Goal: Task Accomplishment & Management: Use online tool/utility

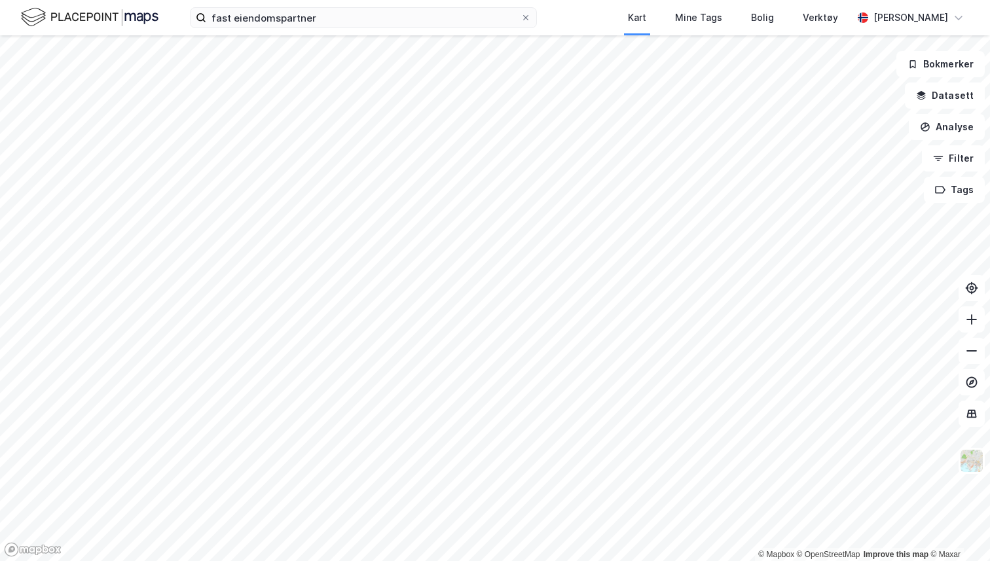
click at [943, 23] on div "[PERSON_NAME]" at bounding box center [910, 18] width 75 height 16
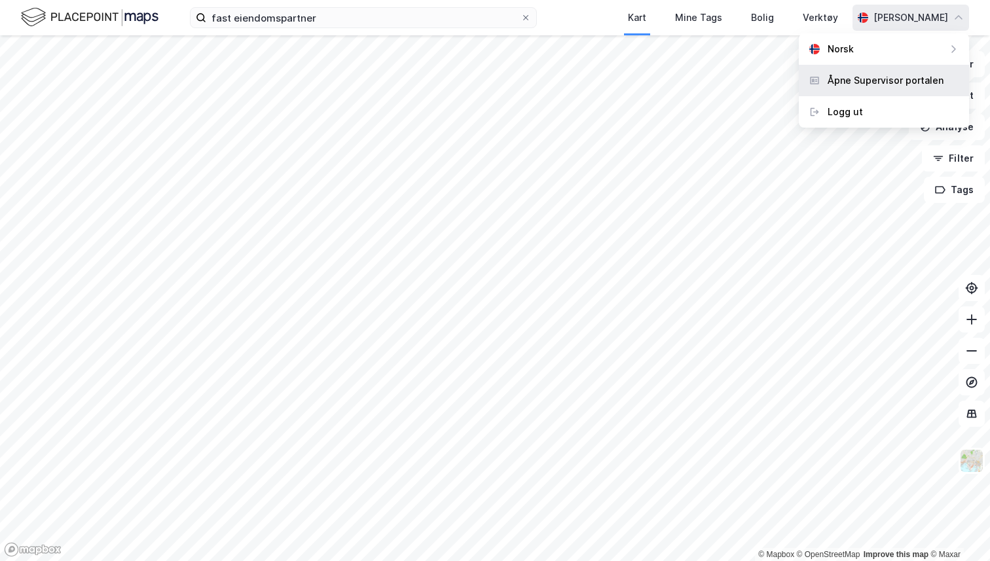
click at [901, 75] on div "Åpne Supervisor portalen" at bounding box center [885, 81] width 116 height 16
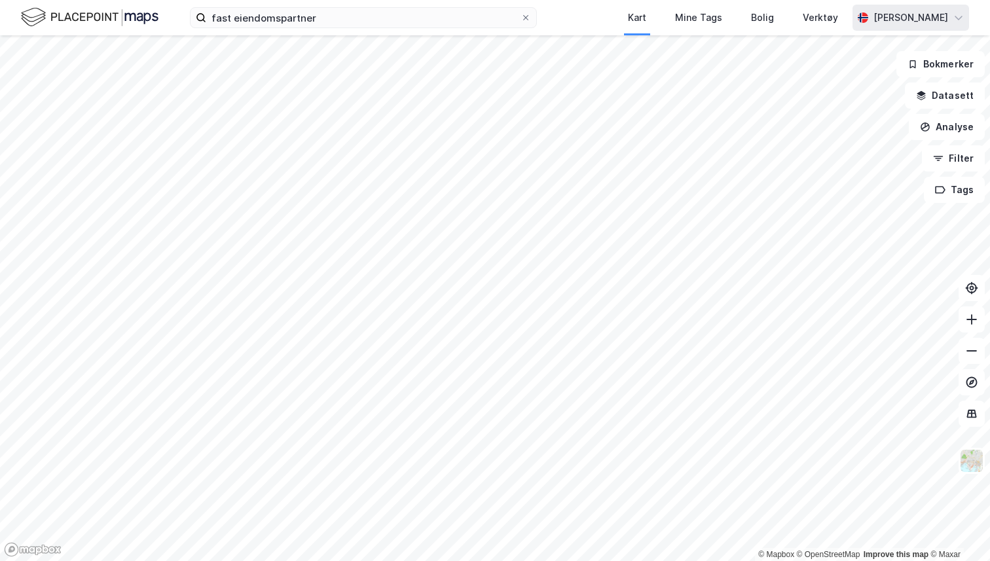
click at [888, 29] on div "[PERSON_NAME]" at bounding box center [910, 18] width 117 height 26
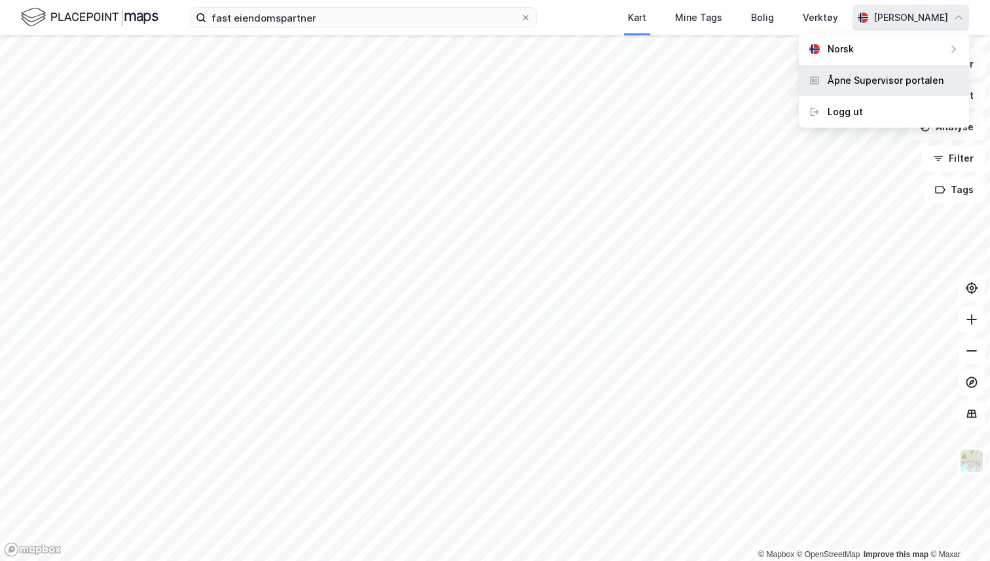
click at [875, 73] on div "Åpne Supervisor portalen" at bounding box center [885, 81] width 116 height 16
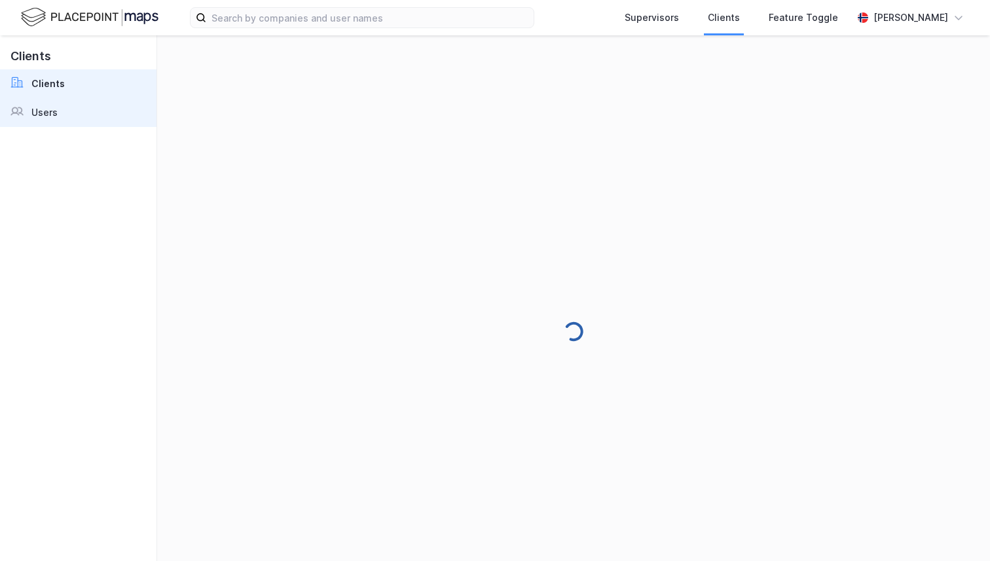
click at [26, 109] on div at bounding box center [20, 113] width 21 height 16
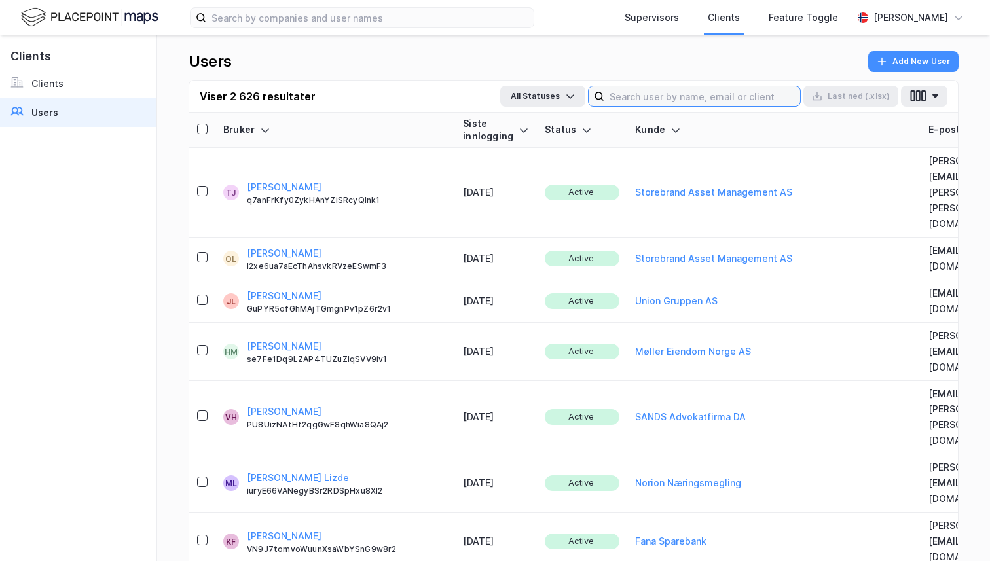
click at [681, 101] on input at bounding box center [702, 96] width 196 height 20
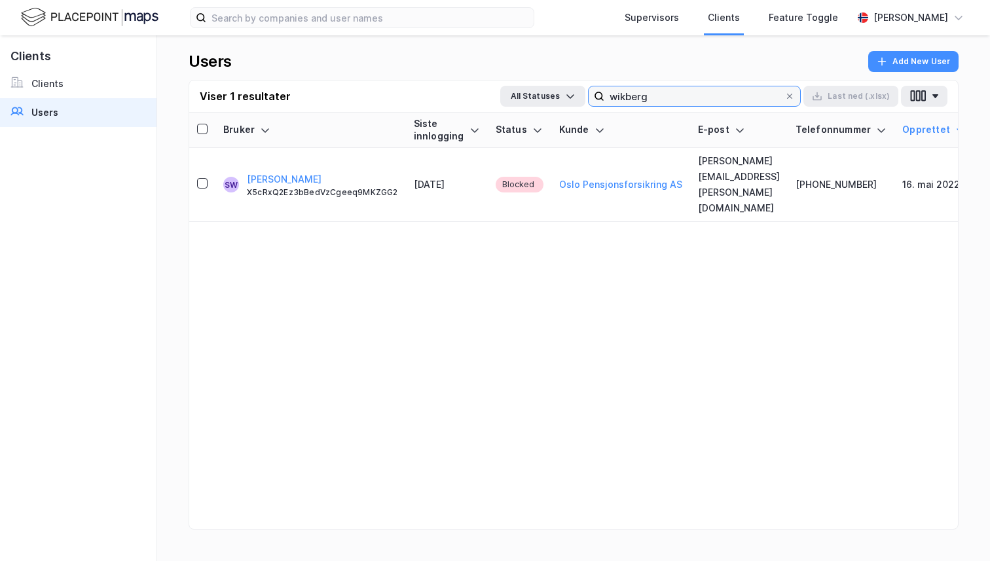
click at [627, 98] on input "wikberg" at bounding box center [694, 96] width 180 height 20
click at [638, 98] on input "wikberg" at bounding box center [694, 96] width 180 height 20
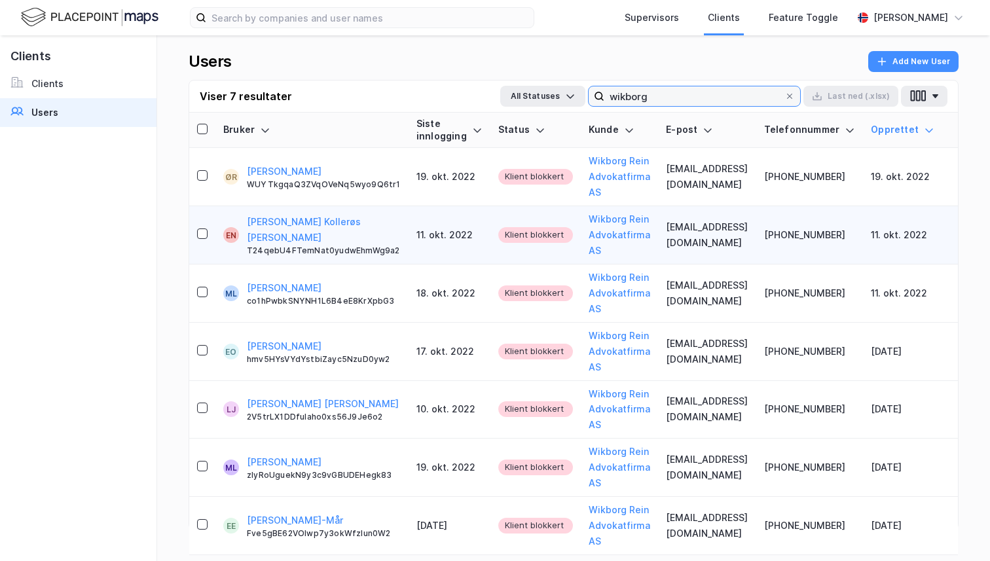
type input "wikborg"
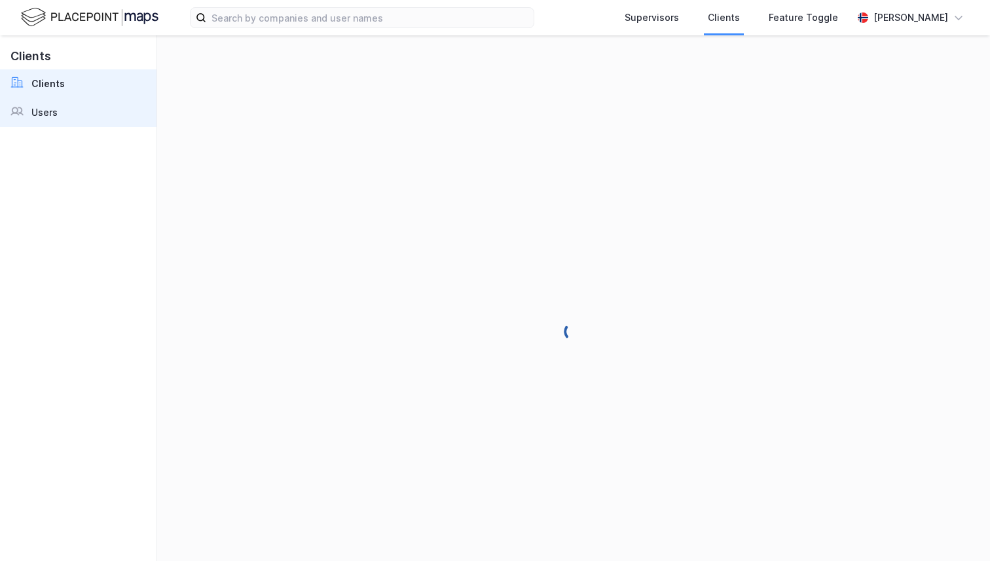
click at [38, 112] on div "Users" at bounding box center [44, 113] width 26 height 16
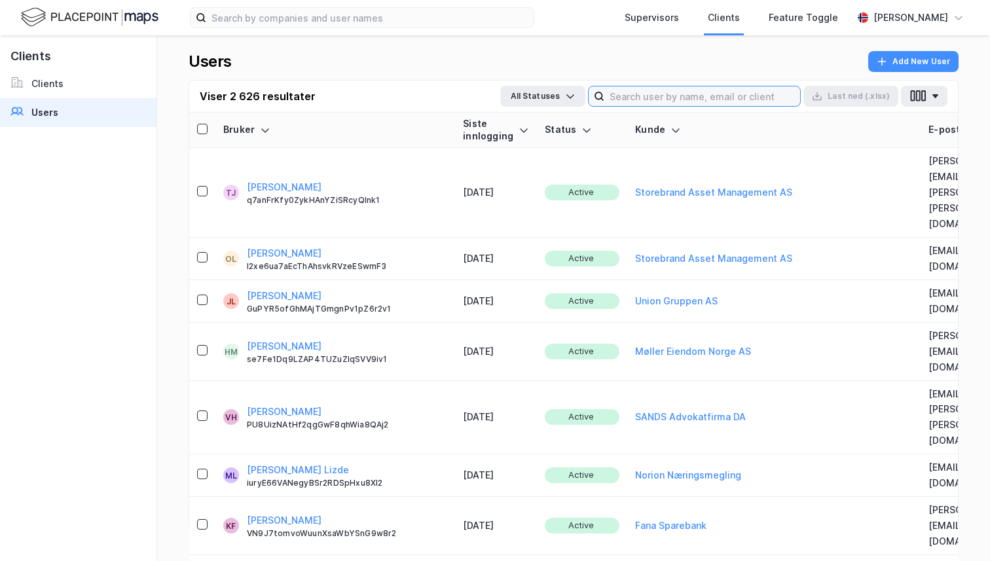
click at [665, 88] on input at bounding box center [702, 96] width 196 height 20
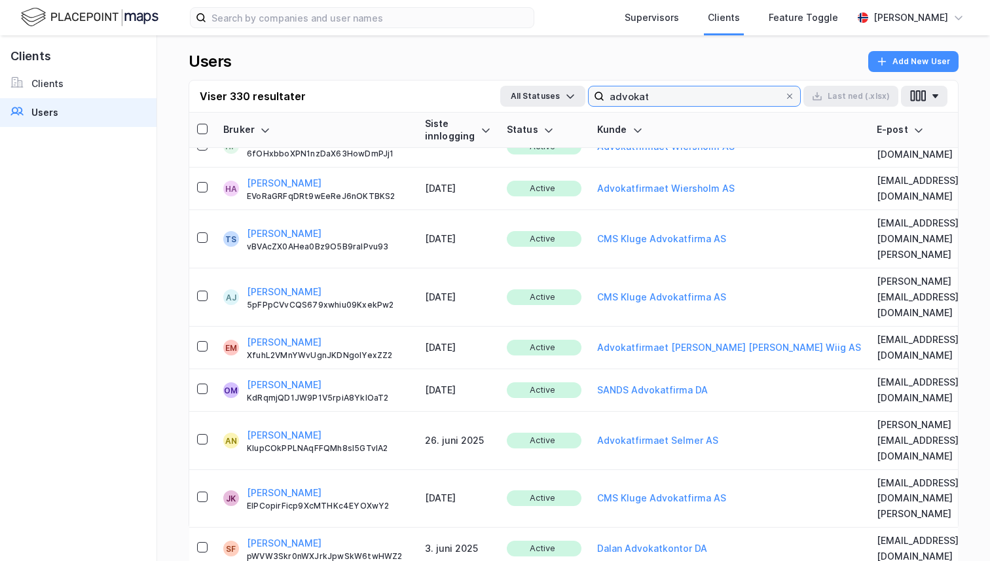
scroll to position [249, 0]
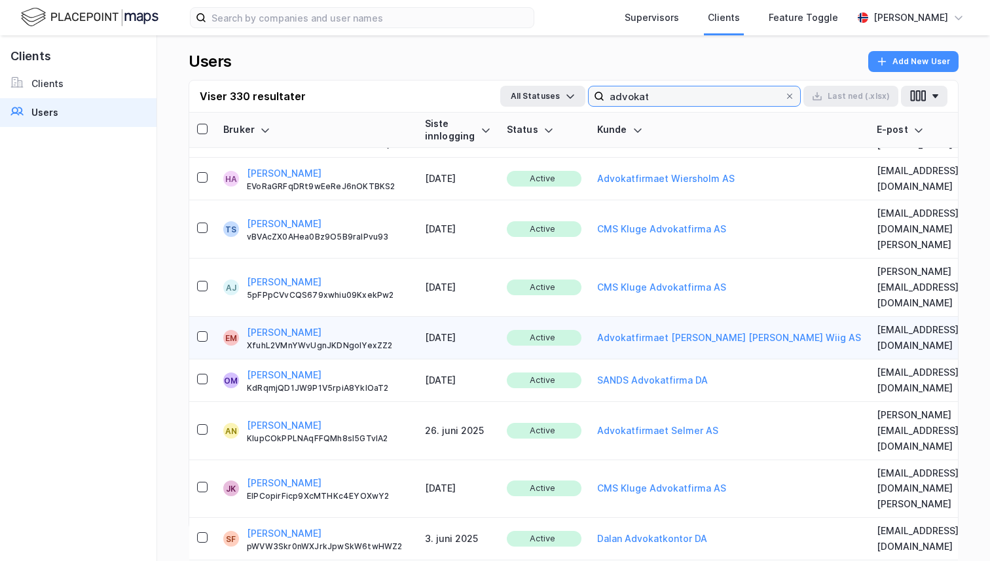
type input "advokat"
